Goal: Transaction & Acquisition: Purchase product/service

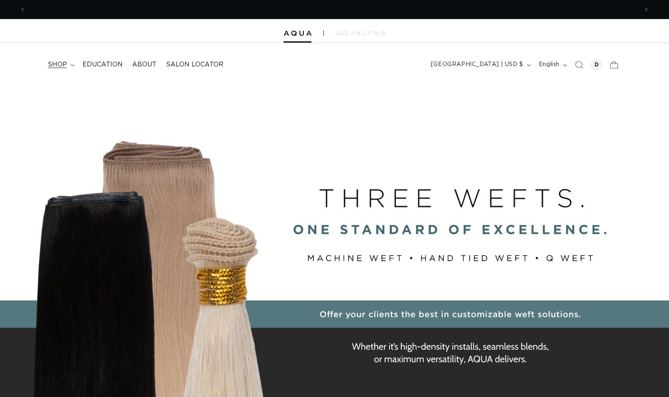
scroll to position [0, 1225]
click at [58, 61] on span "shop" at bounding box center [57, 65] width 19 height 8
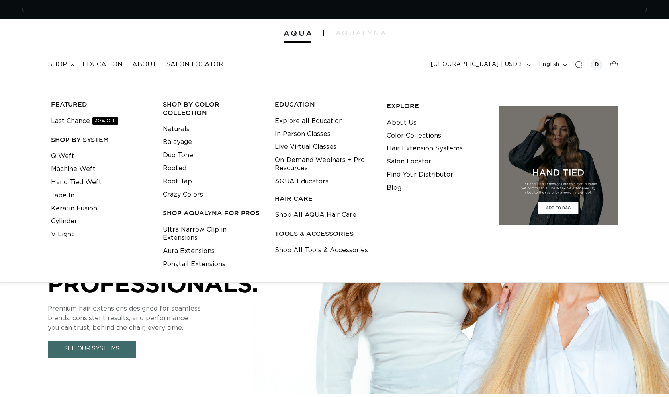
scroll to position [0, 0]
click at [69, 157] on link "Q Weft" at bounding box center [62, 156] width 23 height 13
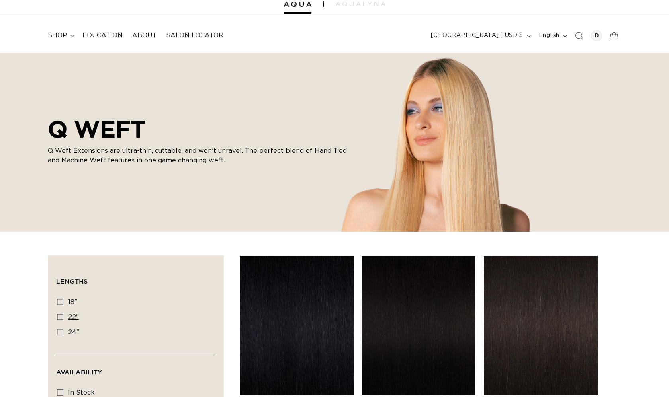
scroll to position [0, 612]
click at [59, 318] on icon at bounding box center [60, 317] width 6 height 6
click at [59, 318] on input "22" 22" (5 products)" at bounding box center [60, 317] width 6 height 6
checkbox input "true"
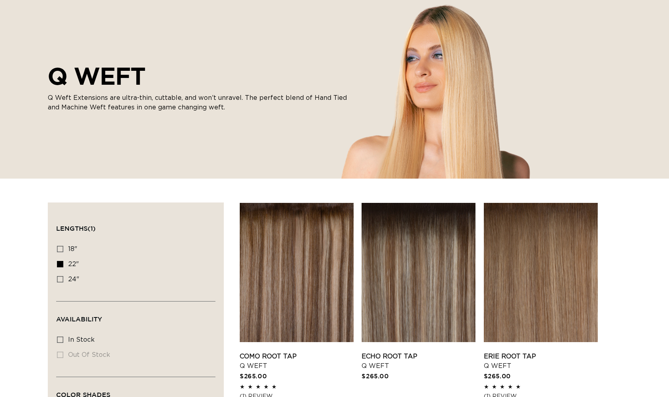
scroll to position [85, 0]
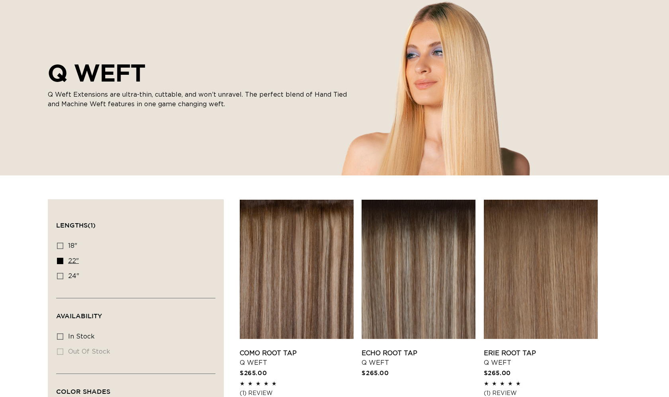
click at [59, 261] on icon at bounding box center [60, 261] width 6 height 6
click at [59, 261] on input "22" 22" (5 products)" at bounding box center [60, 261] width 6 height 6
checkbox input "false"
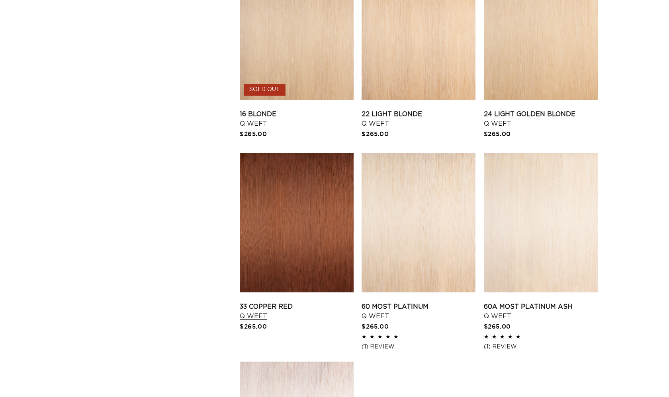
scroll to position [953, 0]
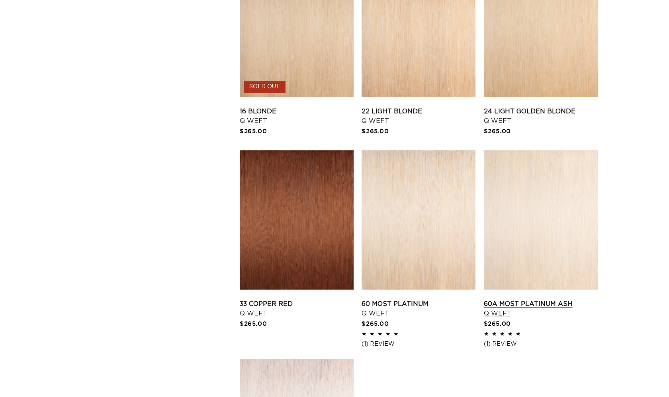
click at [532, 299] on link "60A Most Platinum Ash Q Weft" at bounding box center [541, 308] width 114 height 19
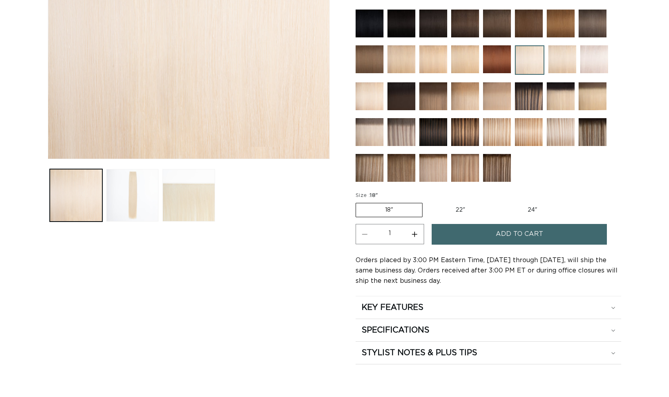
scroll to position [0, 612]
click at [459, 209] on label "22" Variant sold out or unavailable" at bounding box center [460, 210] width 68 height 14
click at [427, 202] on input "22" Variant sold out or unavailable" at bounding box center [426, 201] width 0 height 0
radio input "true"
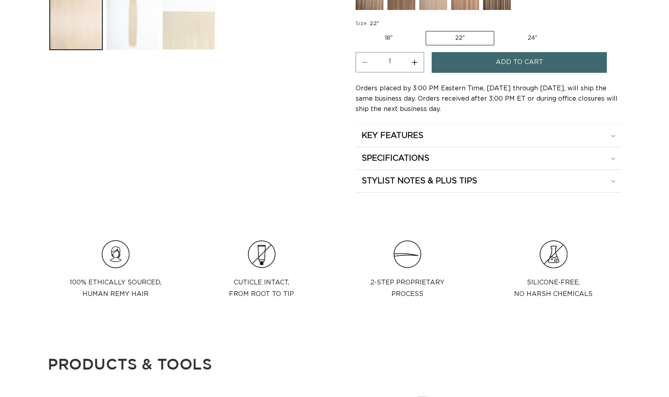
scroll to position [446, 0]
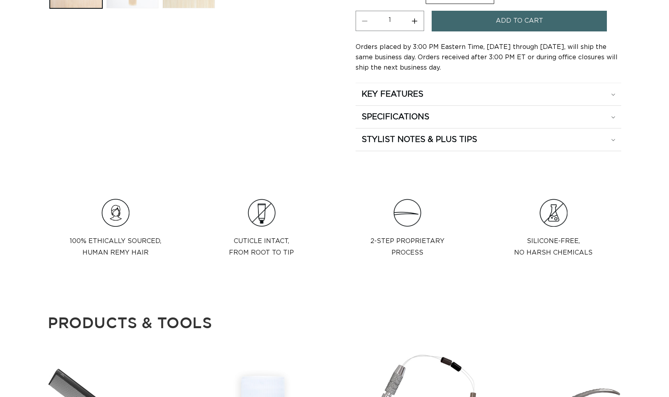
click at [526, 16] on span "Add to cart" at bounding box center [519, 21] width 47 height 20
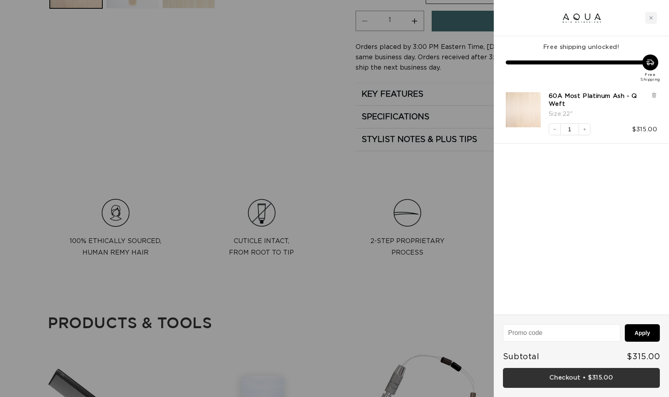
scroll to position [0, 1225]
click at [571, 379] on link "Checkout • $315.00" at bounding box center [581, 378] width 157 height 20
